Goal: Transaction & Acquisition: Purchase product/service

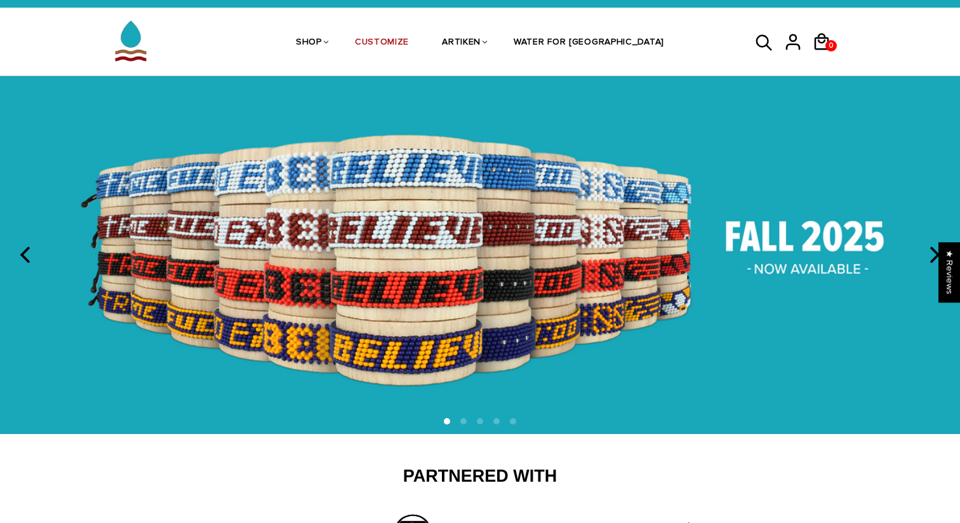
scroll to position [28, 0]
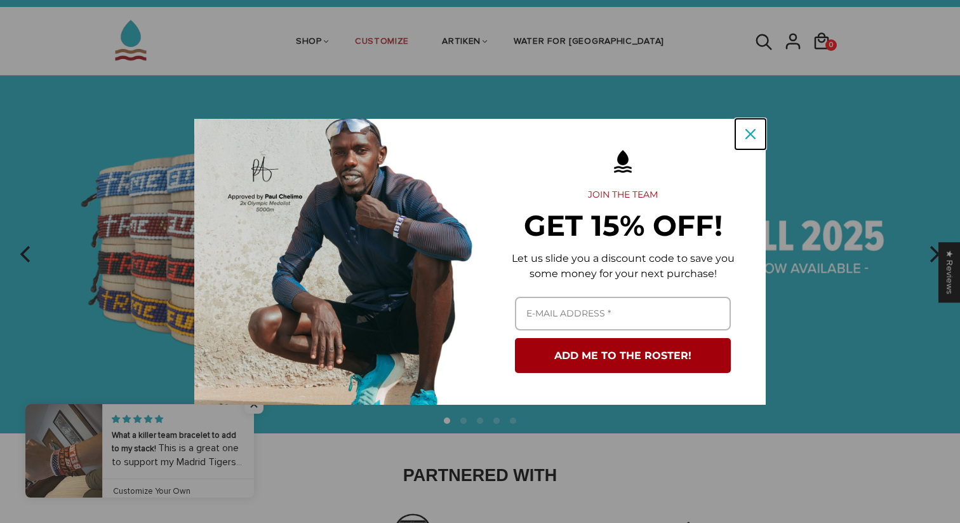
click at [751, 133] on icon "close icon" at bounding box center [751, 134] width 10 height 10
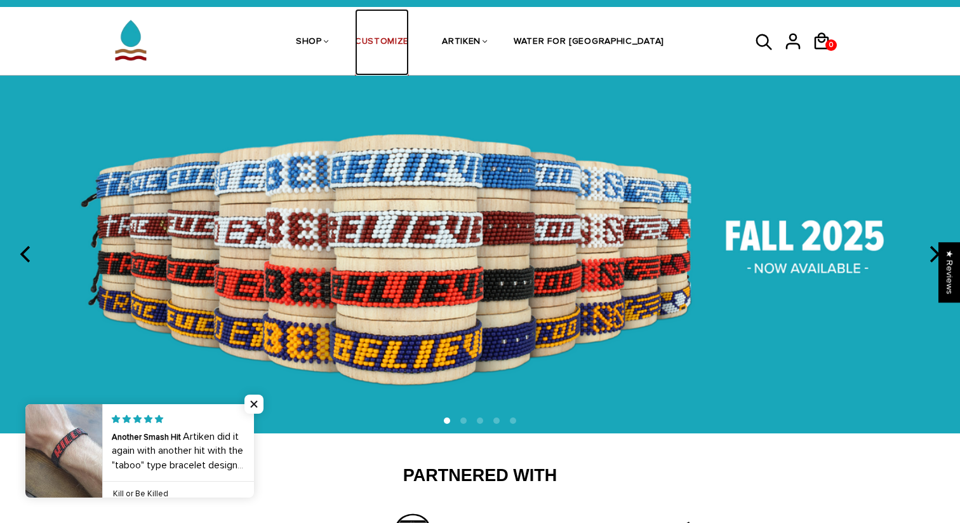
click at [409, 39] on link "CUSTOMIZE" at bounding box center [382, 42] width 54 height 67
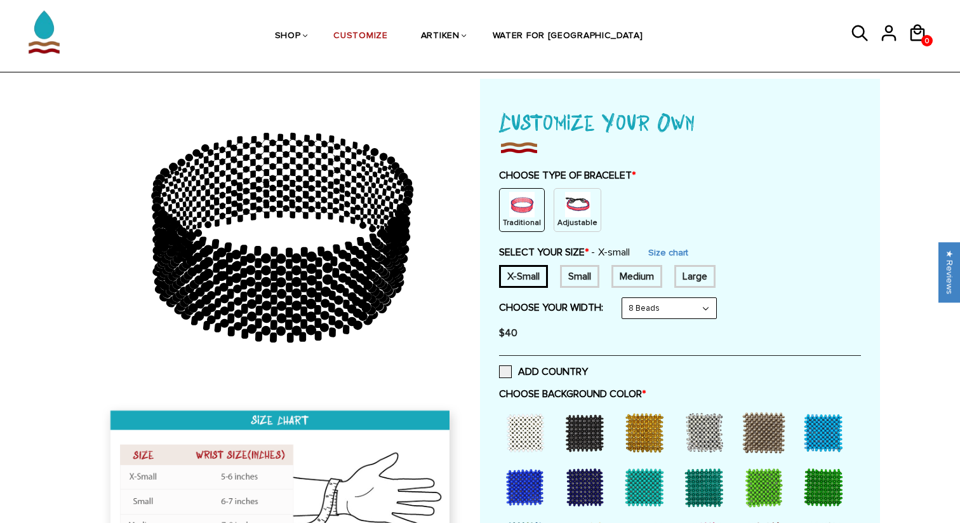
scroll to position [66, 0]
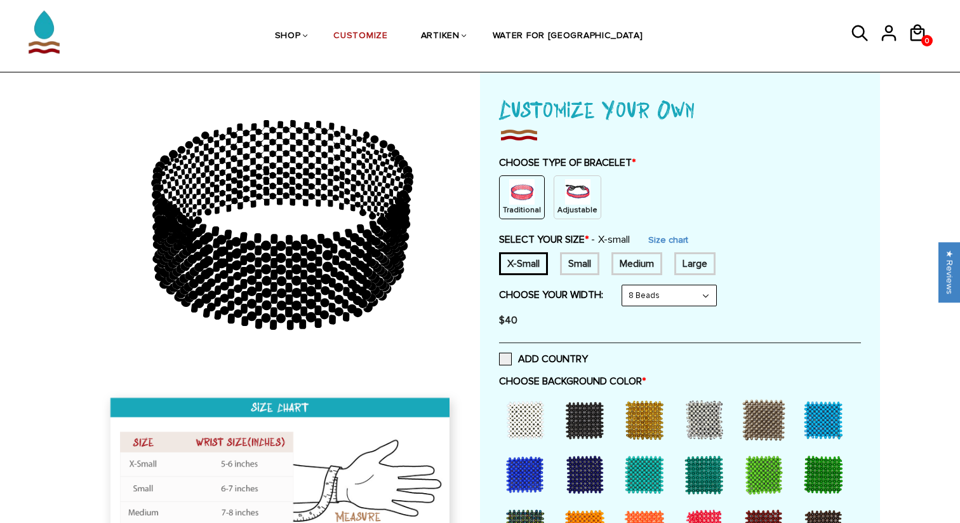
click at [589, 258] on div "Small" at bounding box center [579, 263] width 39 height 23
click at [640, 267] on div "Medium" at bounding box center [637, 263] width 51 height 23
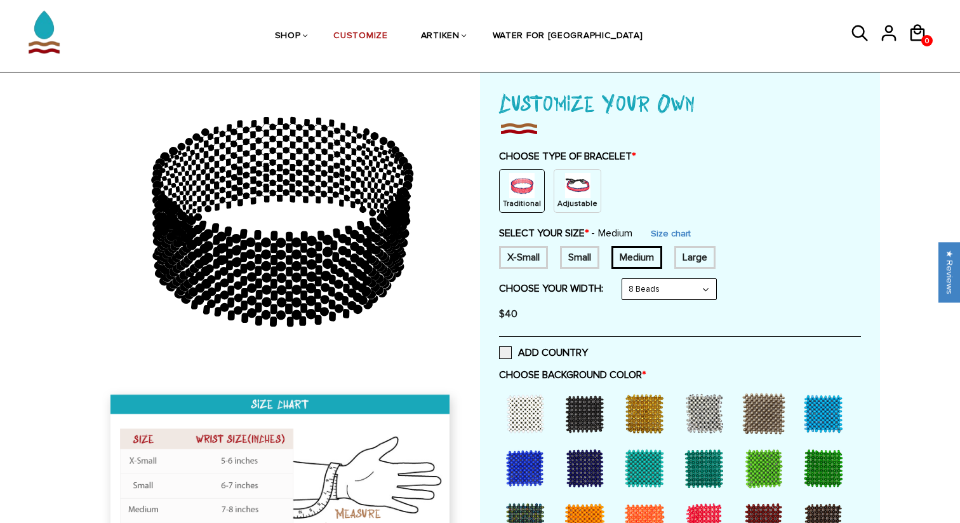
scroll to position [70, 0]
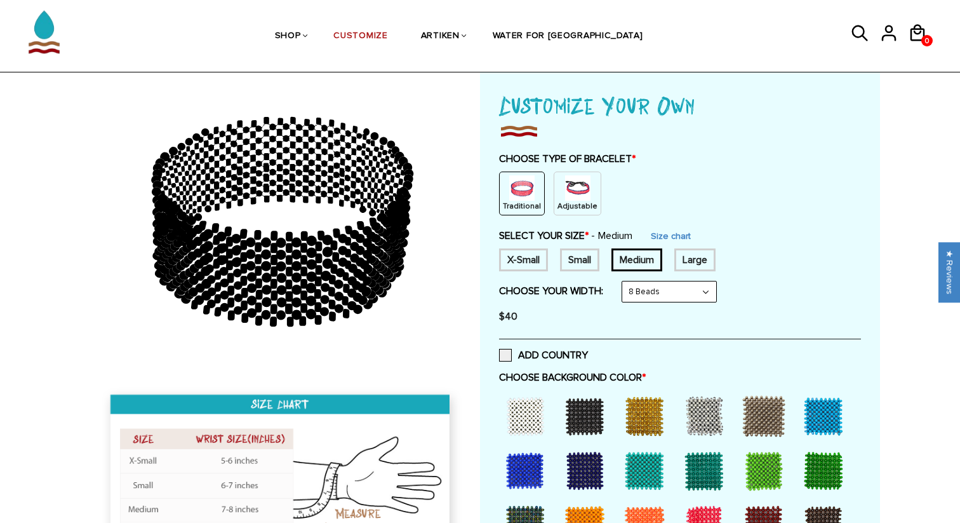
click at [573, 195] on img at bounding box center [577, 187] width 25 height 25
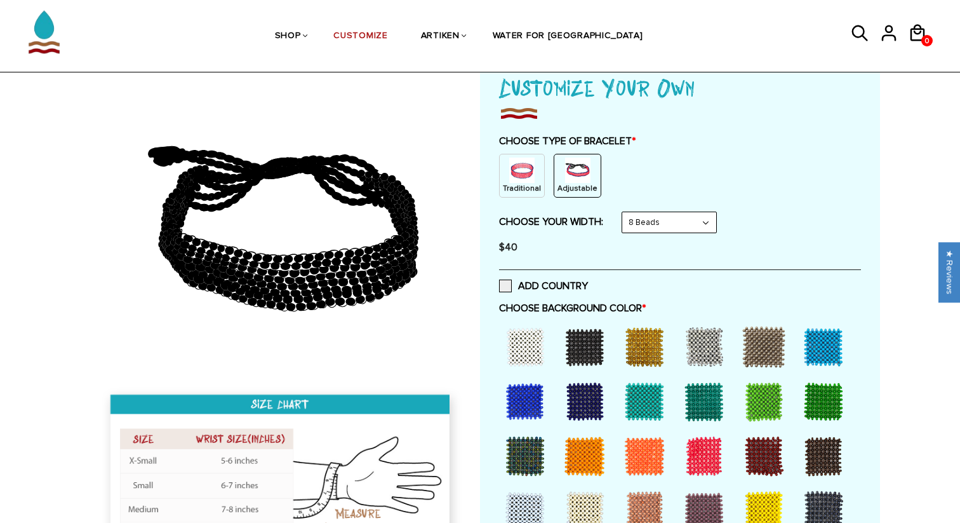
scroll to position [96, 0]
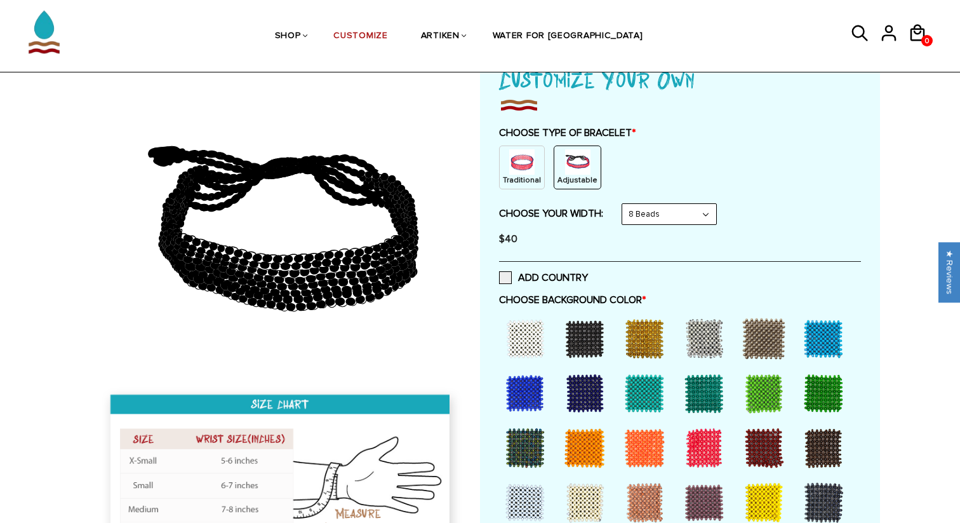
click at [669, 206] on select "8 Beads 6 Beads 10 Beads" at bounding box center [669, 214] width 94 height 20
click at [625, 204] on select "8 Beads 6 Beads 10 Beads" at bounding box center [669, 214] width 94 height 20
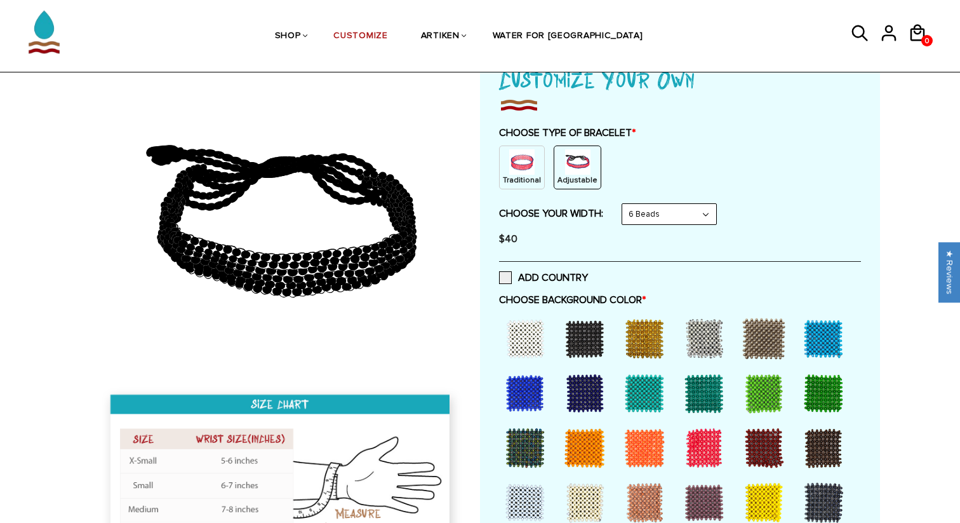
click at [662, 214] on select "8 Beads 6 Beads 10 Beads" at bounding box center [669, 214] width 94 height 20
click at [625, 204] on select "8 Beads 6 Beads 10 Beads" at bounding box center [669, 214] width 94 height 20
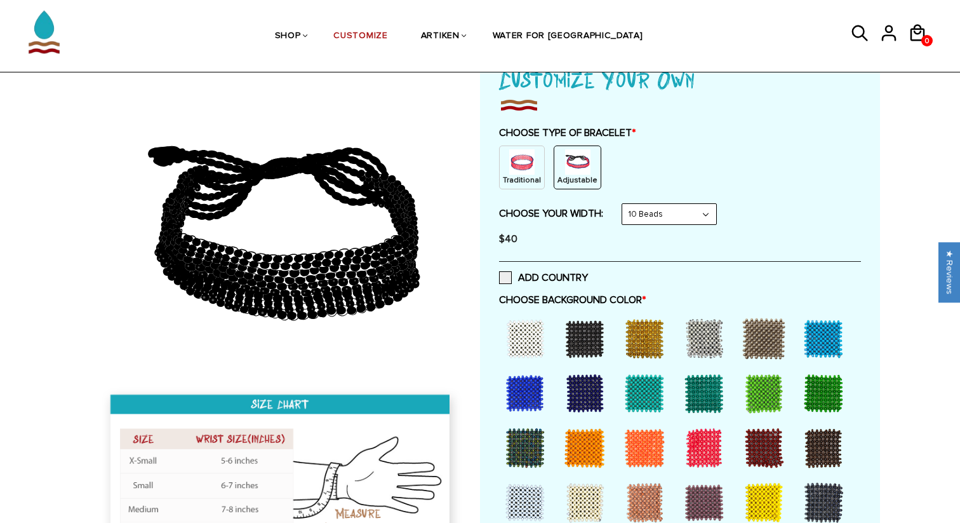
click at [655, 220] on select "8 Beads 6 Beads 10 Beads" at bounding box center [669, 214] width 94 height 20
select select "6-beads"
click at [625, 204] on select "8 Beads 6 Beads 10 Beads" at bounding box center [669, 214] width 94 height 20
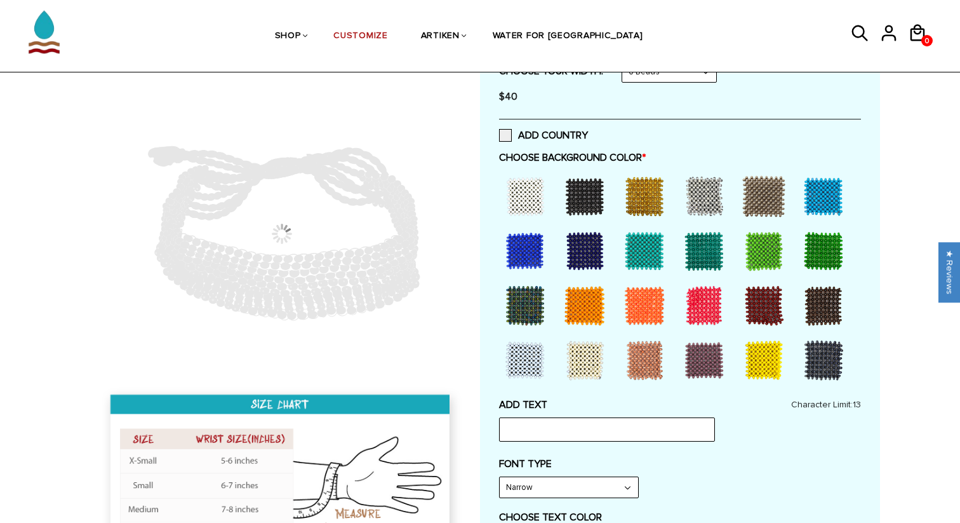
scroll to position [244, 0]
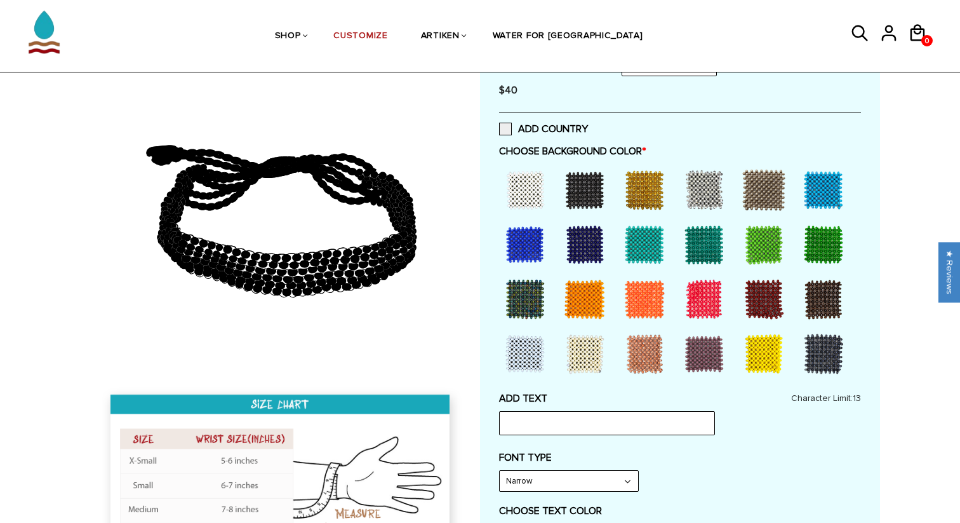
click at [698, 358] on div at bounding box center [704, 353] width 51 height 51
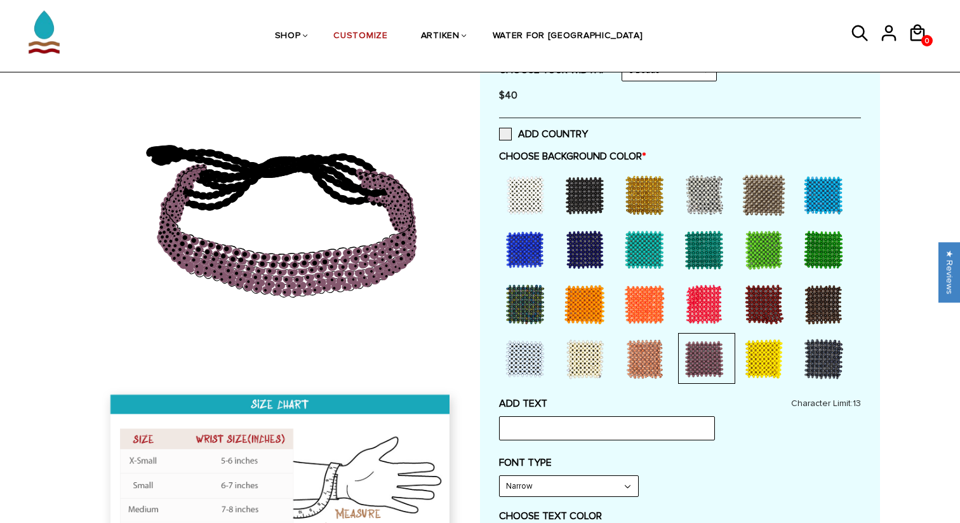
scroll to position [215, 0]
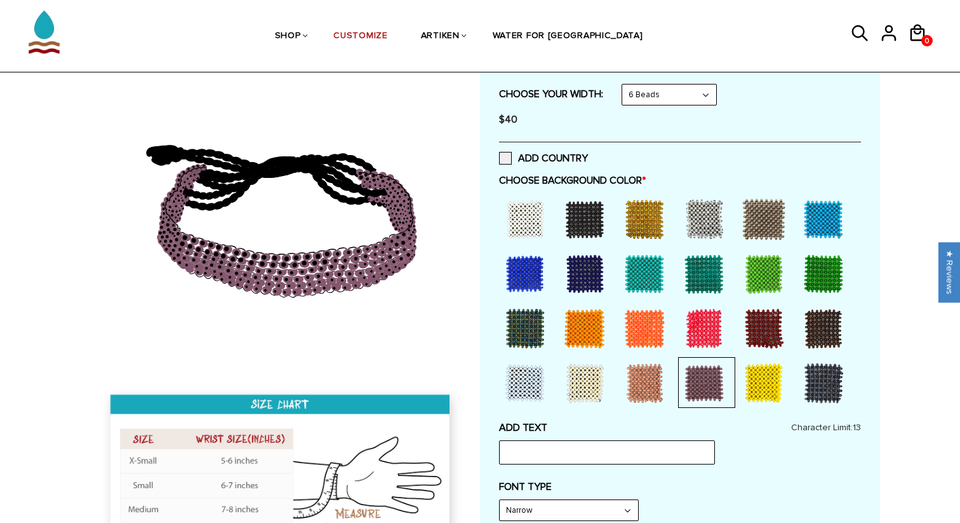
click at [526, 221] on div at bounding box center [525, 219] width 51 height 51
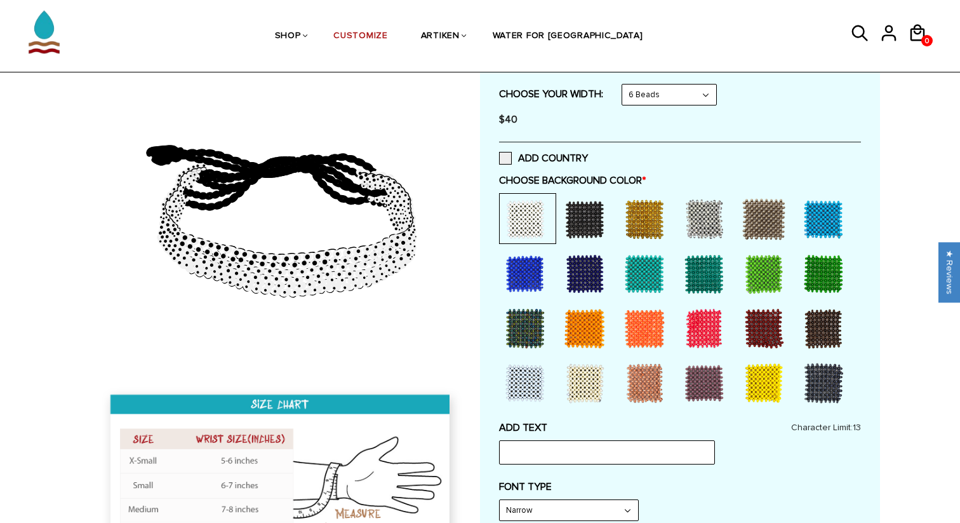
click at [597, 217] on div at bounding box center [584, 219] width 51 height 51
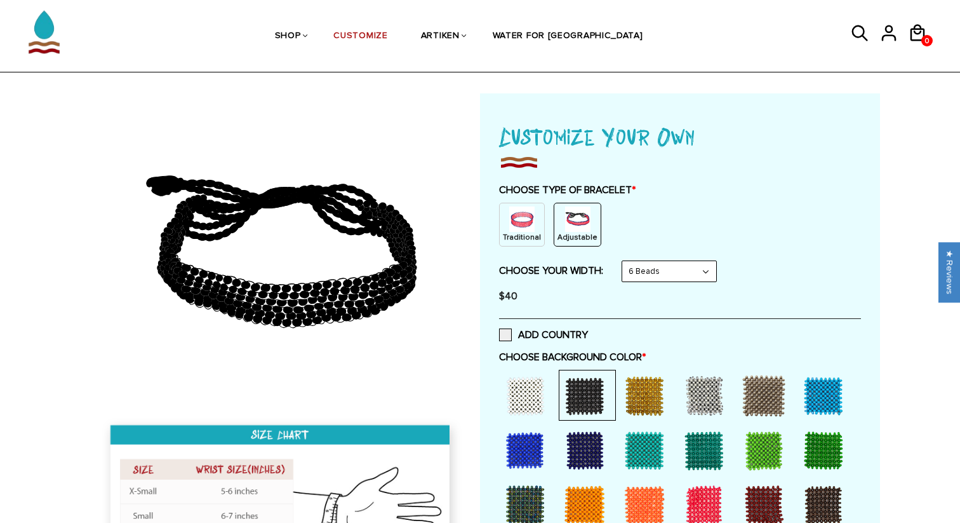
scroll to position [0, 0]
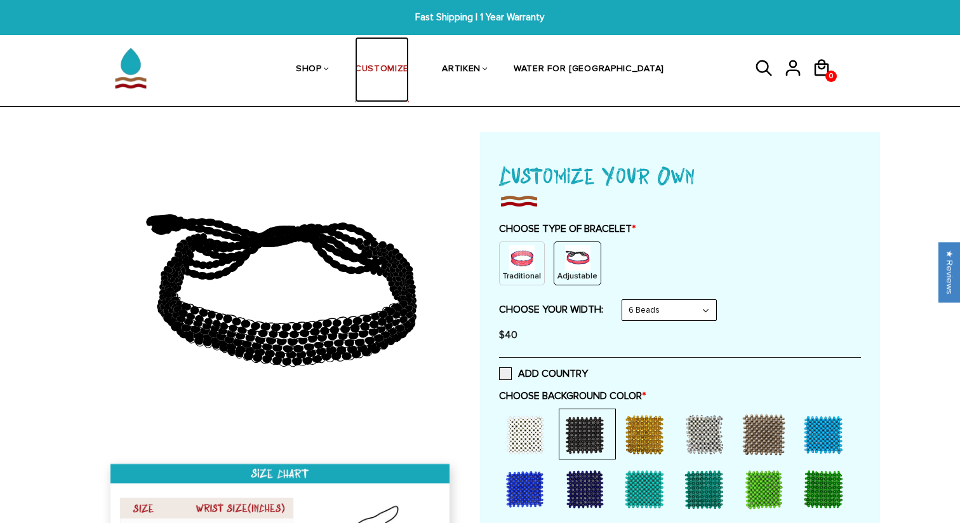
click at [409, 72] on link "CUSTOMIZE" at bounding box center [382, 69] width 54 height 65
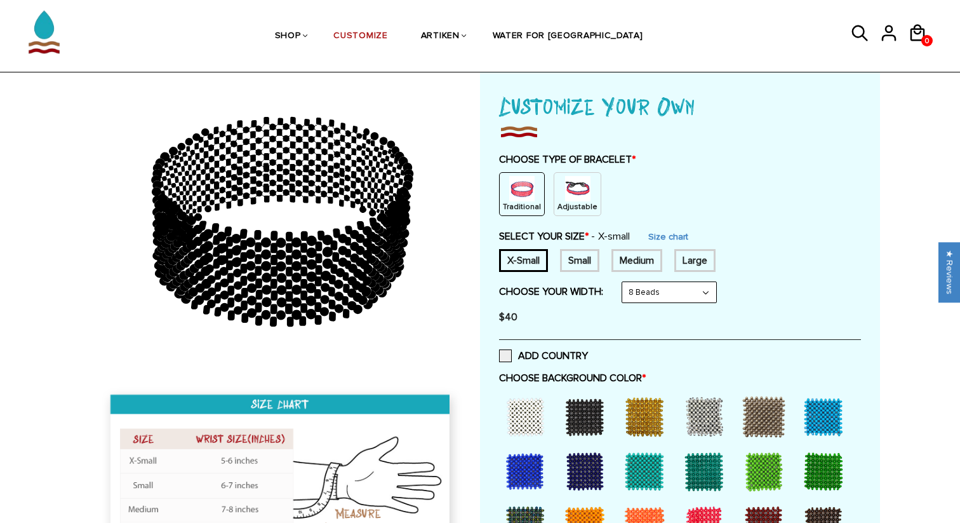
scroll to position [74, 0]
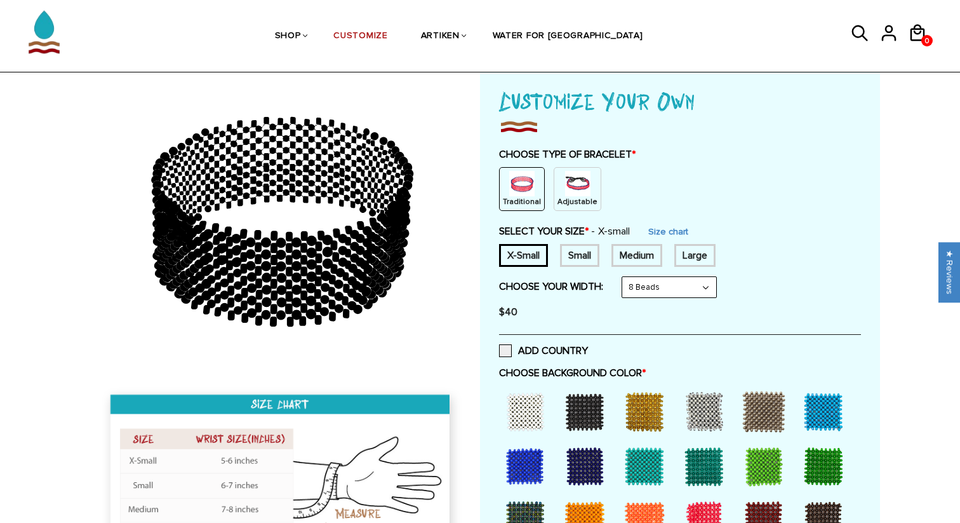
click at [584, 196] on p "Adjustable" at bounding box center [578, 201] width 40 height 11
